Goal: Information Seeking & Learning: Find specific fact

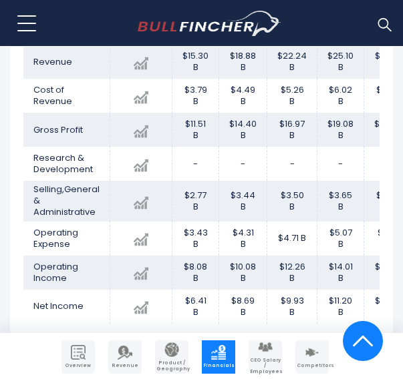
scroll to position [1044, 0]
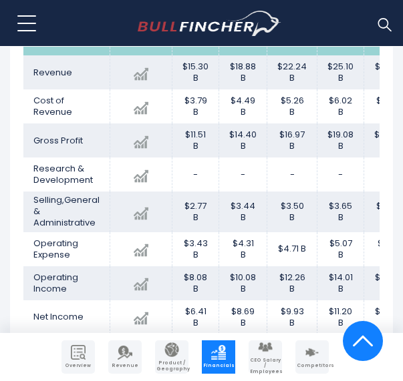
drag, startPoint x: 405, startPoint y: 21, endPoint x: 407, endPoint y: 92, distance: 71.5
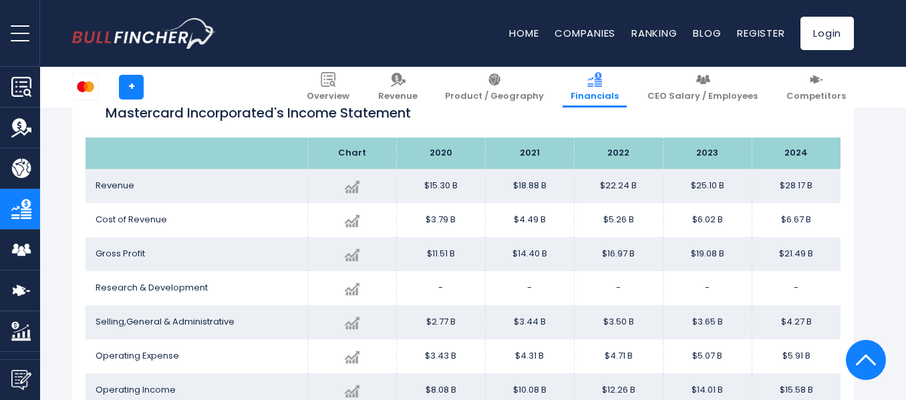
scroll to position [776, 0]
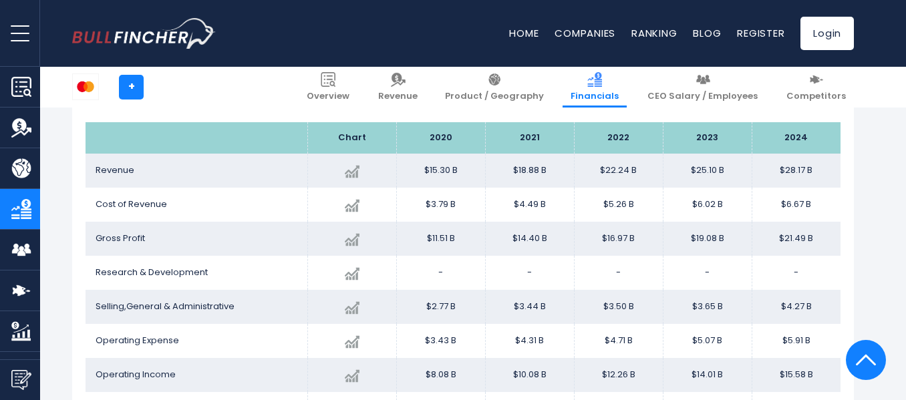
drag, startPoint x: 899, startPoint y: 101, endPoint x: 908, endPoint y: 100, distance: 8.8
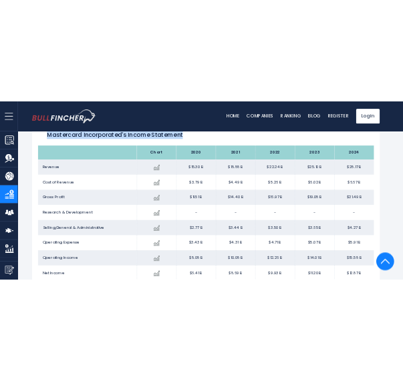
scroll to position [756, 0]
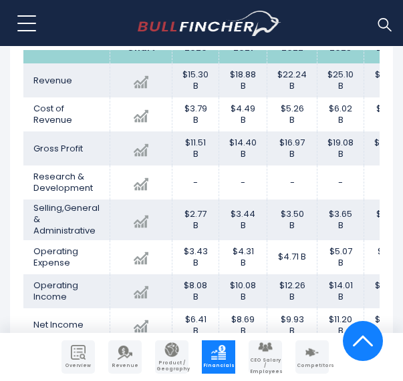
scroll to position [1039, 0]
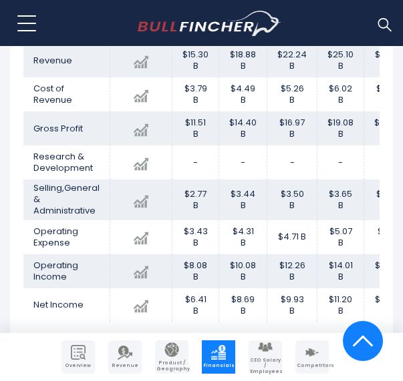
click at [236, 112] on td "$4.49 B" at bounding box center [243, 94] width 48 height 34
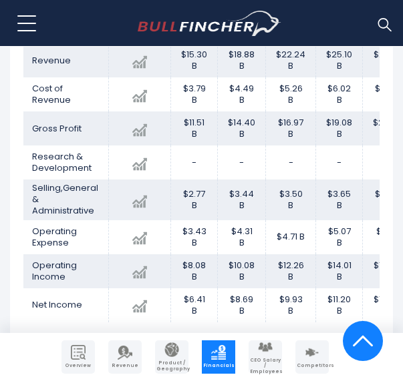
scroll to position [17, 0]
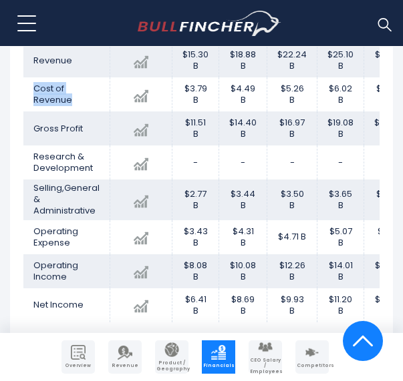
drag, startPoint x: 73, startPoint y: 112, endPoint x: 31, endPoint y: 95, distance: 45.5
click at [31, 95] on td "Cost of Revenue" at bounding box center [66, 94] width 87 height 34
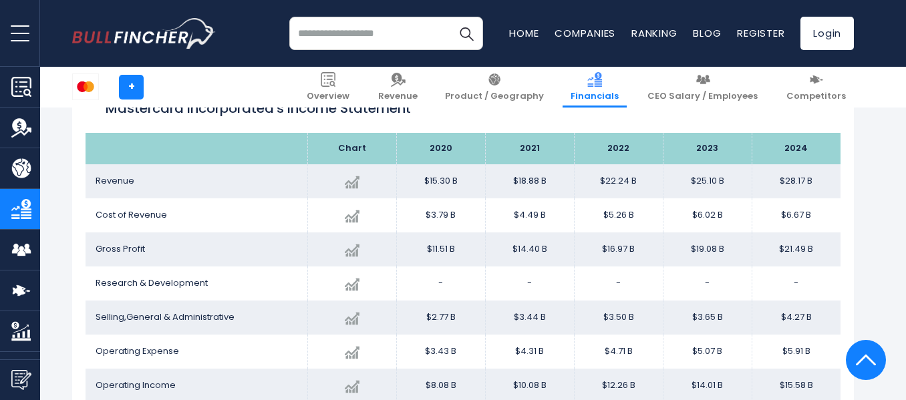
scroll to position [780, 0]
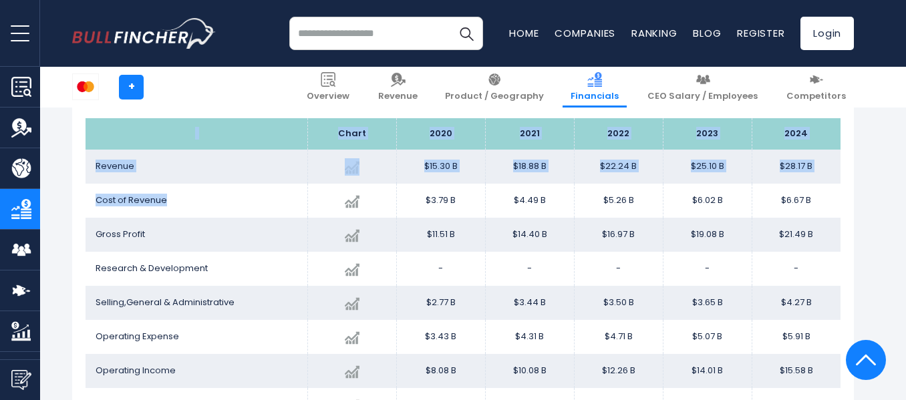
drag, startPoint x: 164, startPoint y: 203, endPoint x: 78, endPoint y: 198, distance: 86.3
click at [78, 198] on div "Mastercard Incorporated's Income Statement Chart" at bounding box center [462, 246] width 781 height 379
click at [176, 201] on td "Cost of Revenue" at bounding box center [196, 201] width 222 height 34
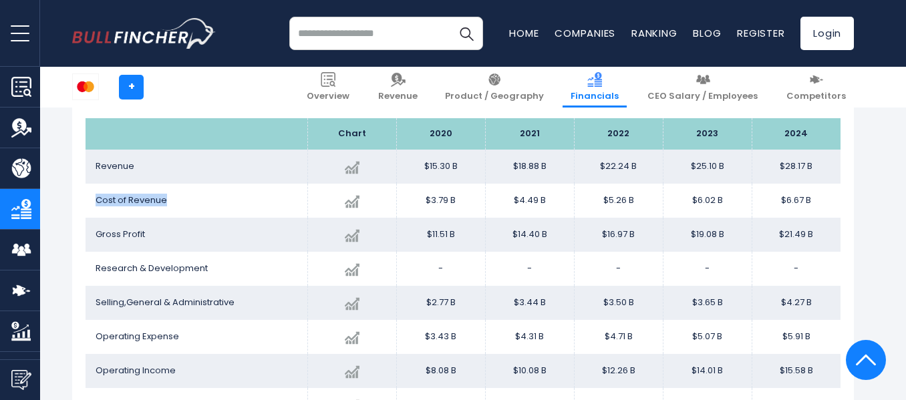
drag, startPoint x: 168, startPoint y: 200, endPoint x: 88, endPoint y: 198, distance: 79.5
click at [88, 198] on td "Cost of Revenue" at bounding box center [196, 201] width 222 height 34
copy span "Cost of Revenue"
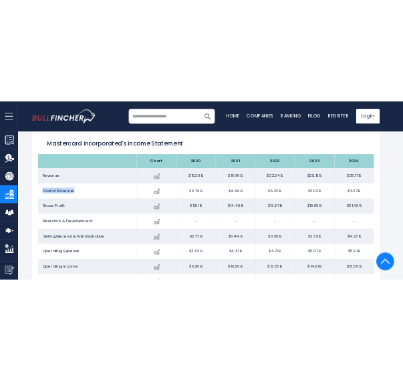
scroll to position [737, 0]
